Goal: Transaction & Acquisition: Purchase product/service

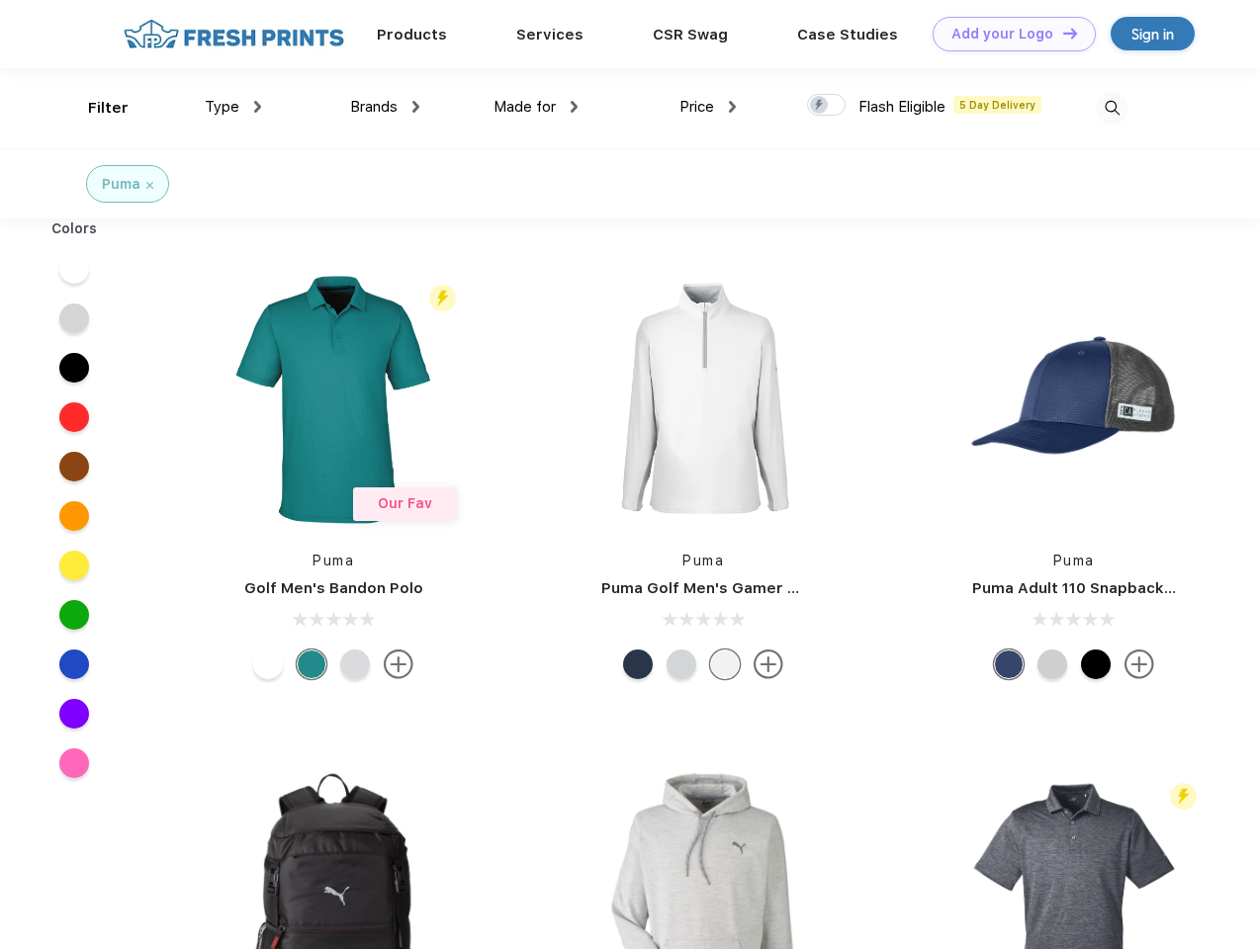
scroll to position [1, 0]
click at [1006, 34] on link "Add your Logo Design Tool" at bounding box center [1013, 34] width 163 height 35
click at [0, 0] on div "Design Tool" at bounding box center [0, 0] width 0 height 0
click at [1061, 33] on link "Add your Logo Design Tool" at bounding box center [1013, 34] width 163 height 35
click at [95, 108] on div "Filter" at bounding box center [108, 108] width 41 height 23
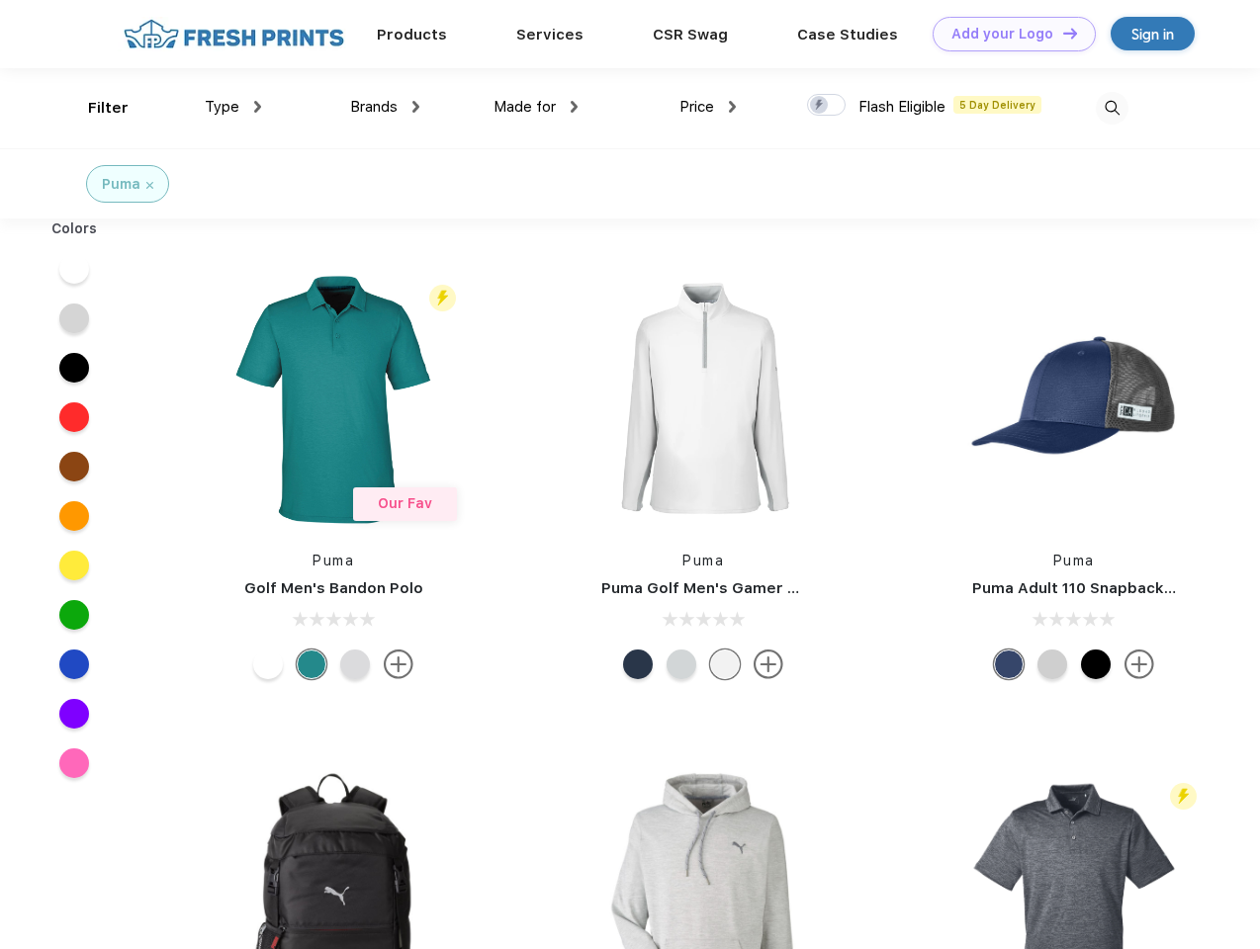
click at [233, 107] on span "Type" at bounding box center [222, 107] width 35 height 18
click at [385, 107] on span "Brands" at bounding box center [373, 107] width 47 height 18
click at [536, 107] on span "Made for" at bounding box center [524, 107] width 62 height 18
click at [708, 107] on span "Price" at bounding box center [696, 107] width 35 height 18
click at [826, 106] on div at bounding box center [826, 105] width 39 height 22
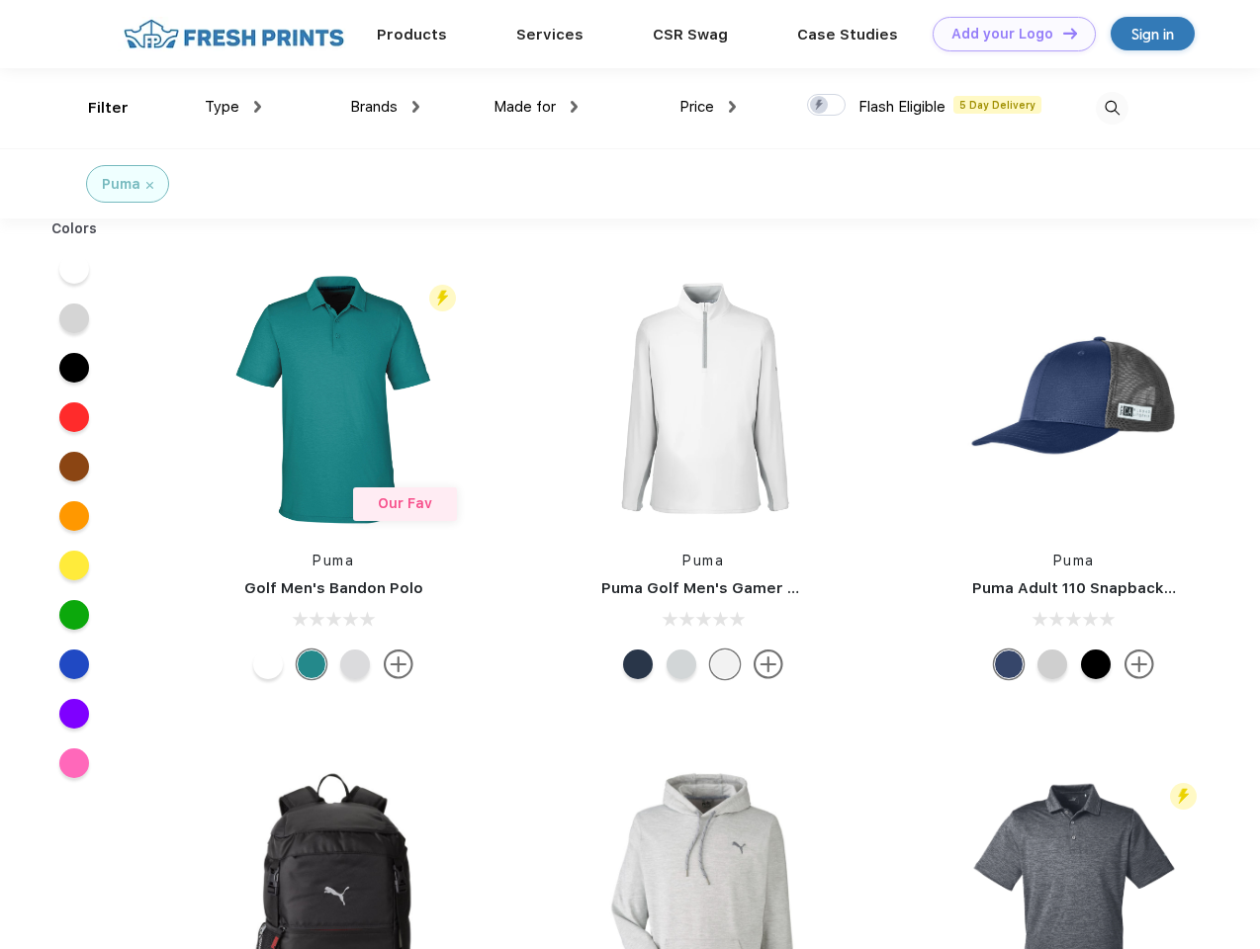
click at [820, 106] on input "checkbox" at bounding box center [813, 99] width 13 height 13
click at [1111, 108] on img at bounding box center [1111, 108] width 33 height 33
